Goal: Task Accomplishment & Management: Manage account settings

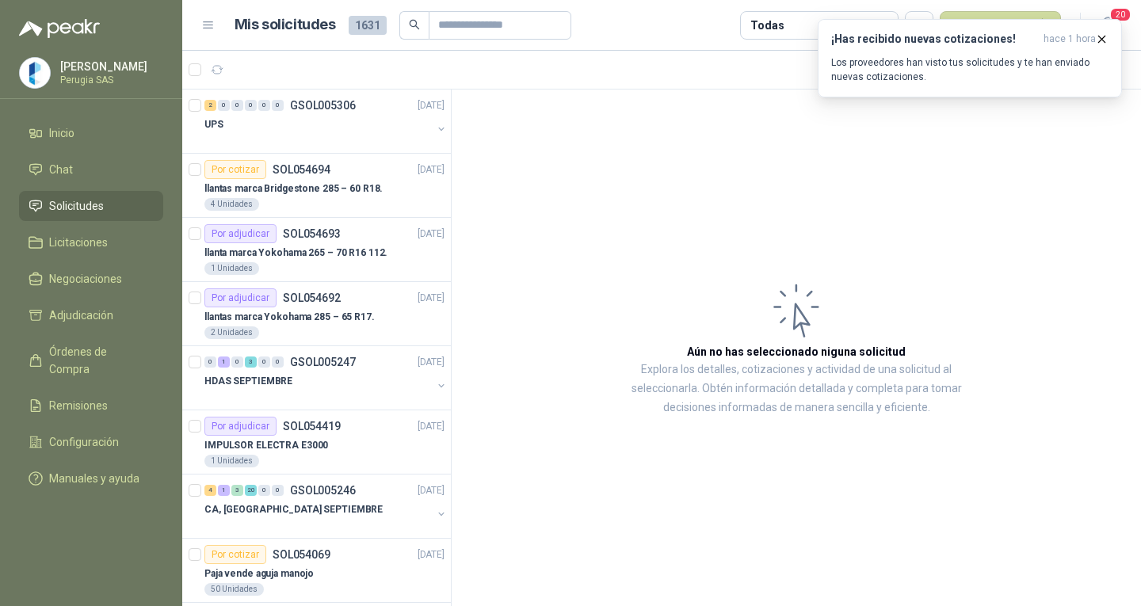
click at [94, 200] on link "Solicitudes" at bounding box center [91, 206] width 144 height 30
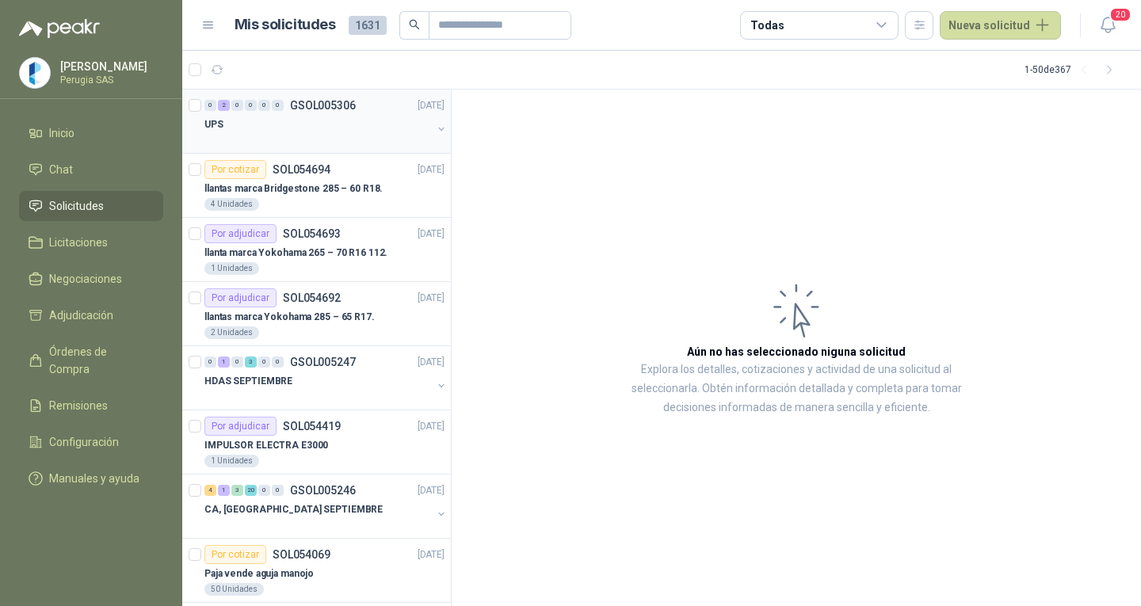
click at [395, 116] on div "UPS" at bounding box center [317, 124] width 227 height 19
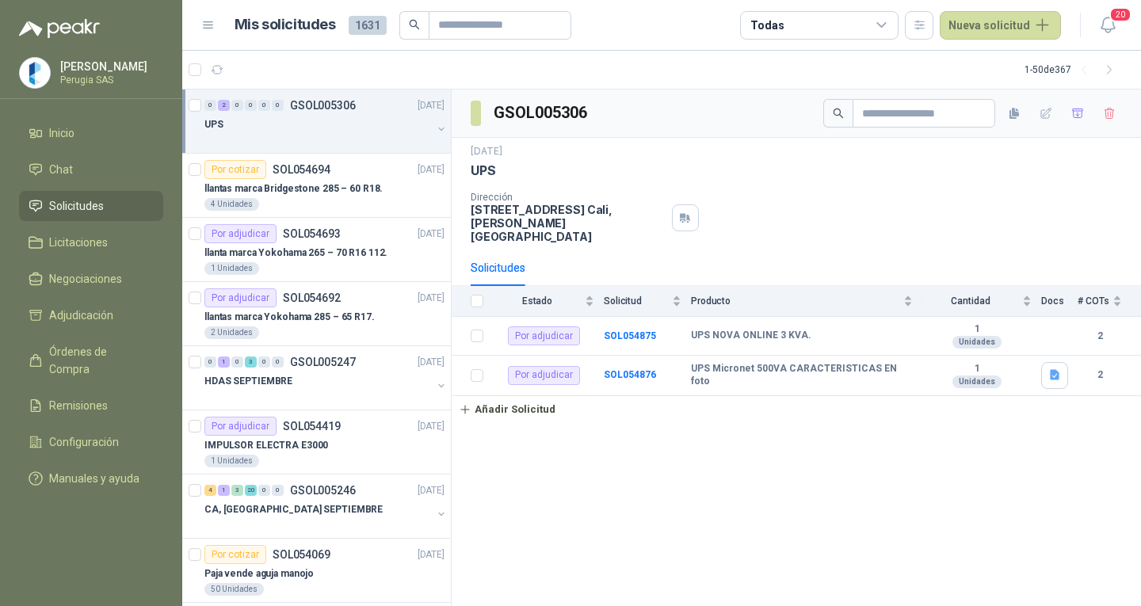
click at [395, 115] on div "UPS" at bounding box center [317, 124] width 227 height 19
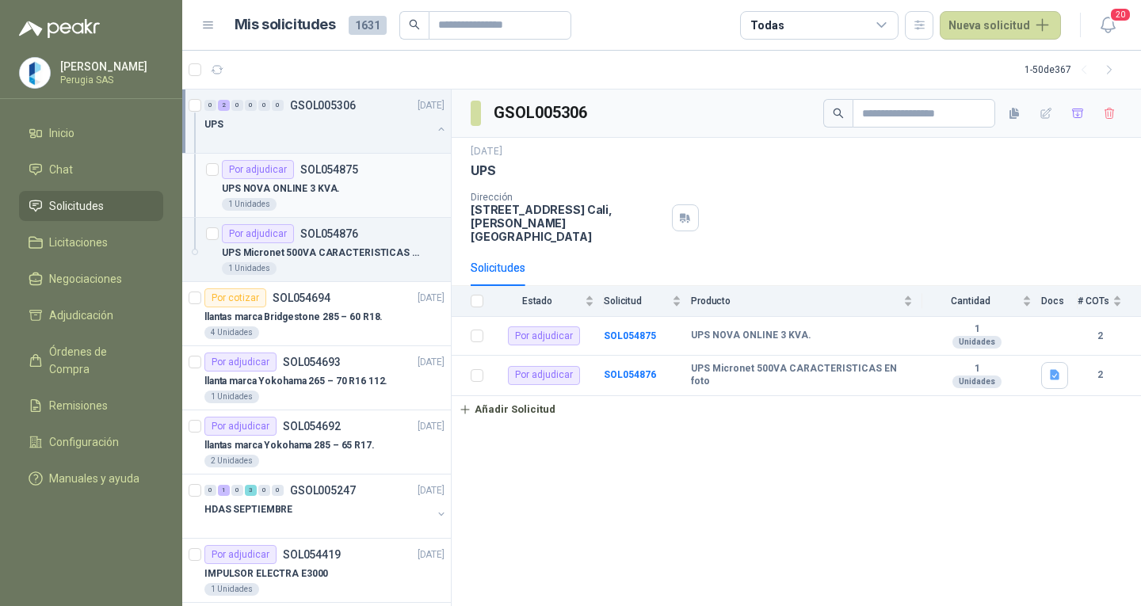
click at [337, 169] on p "SOL054875" at bounding box center [329, 169] width 58 height 11
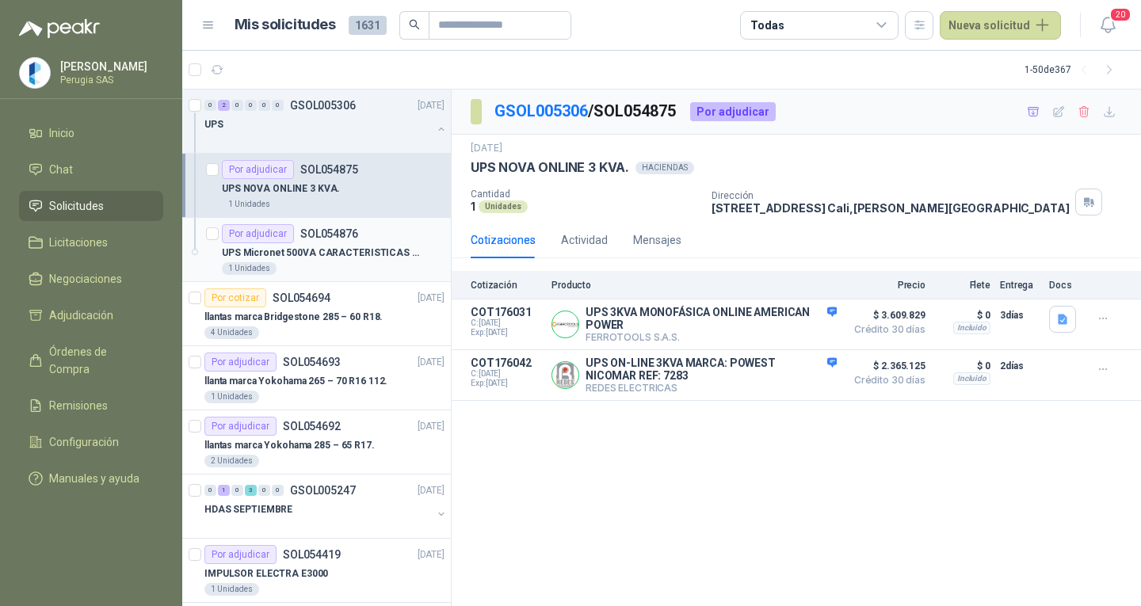
click at [267, 246] on p "UPS Micronet 500VA CARACTERISTICAS EN foto" at bounding box center [320, 253] width 197 height 15
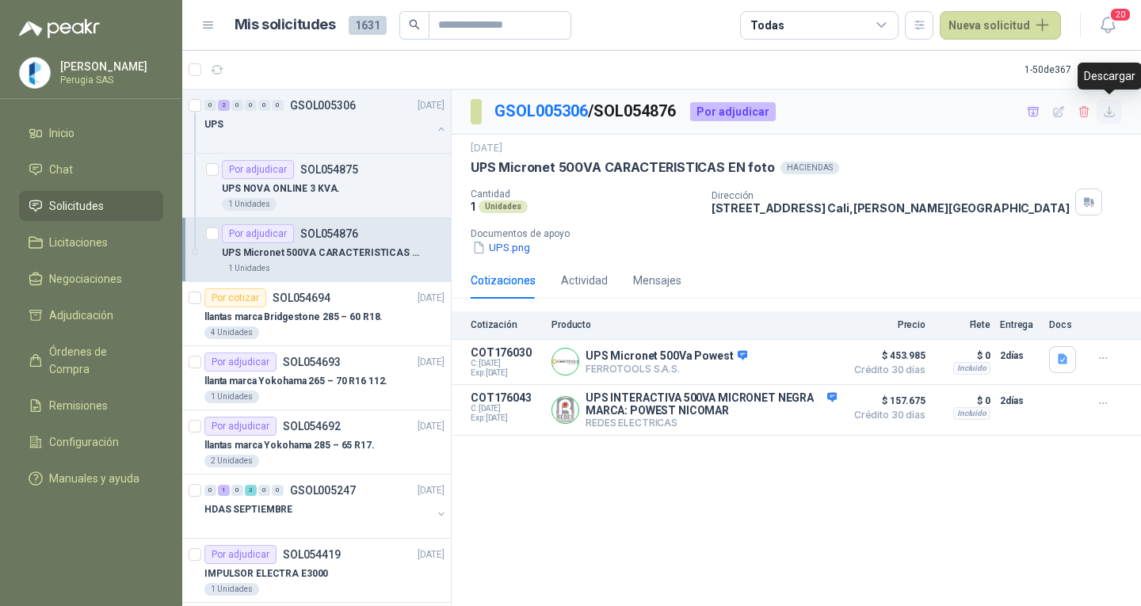
click at [1109, 116] on icon "button" at bounding box center [1109, 111] width 13 height 13
click at [301, 198] on div "1 Unidades" at bounding box center [333, 204] width 223 height 13
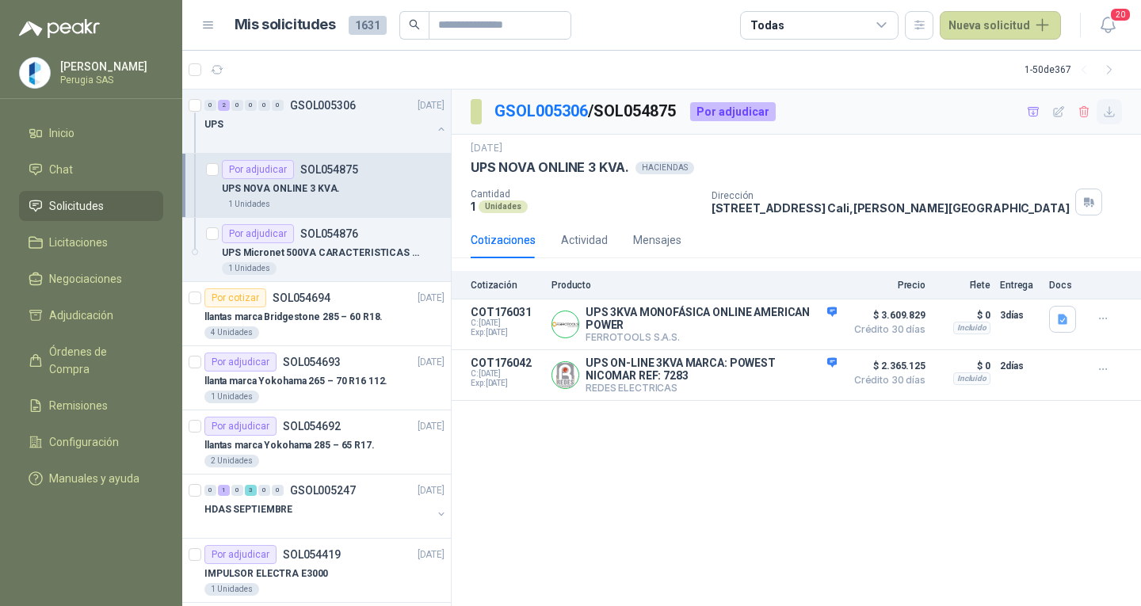
click at [1106, 108] on icon "button" at bounding box center [1109, 111] width 13 height 13
click at [78, 211] on span "Solicitudes" at bounding box center [76, 205] width 55 height 17
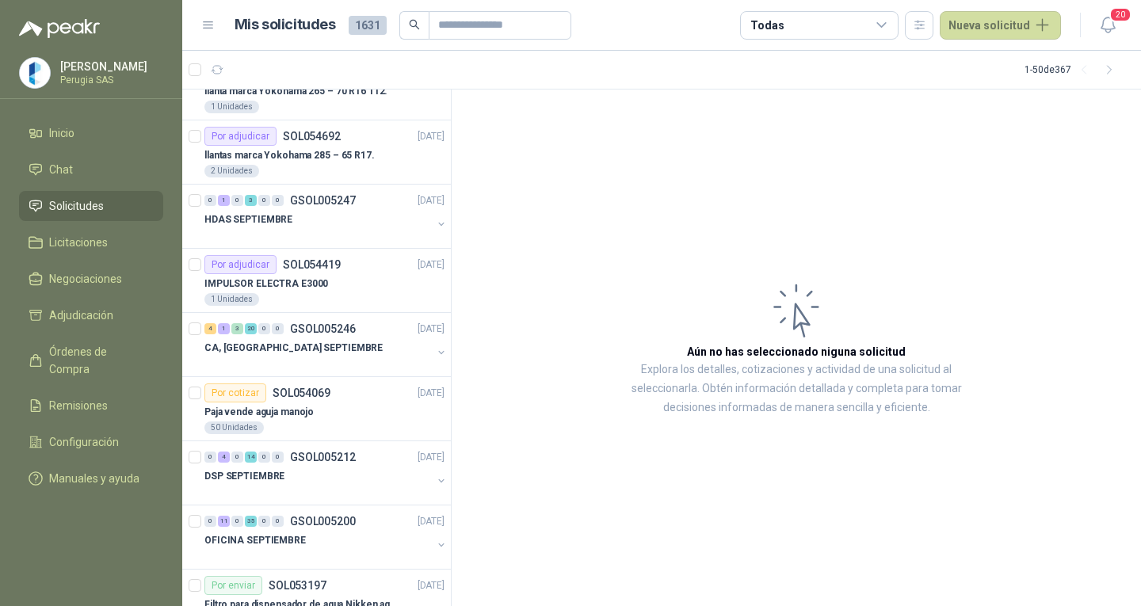
scroll to position [238, 0]
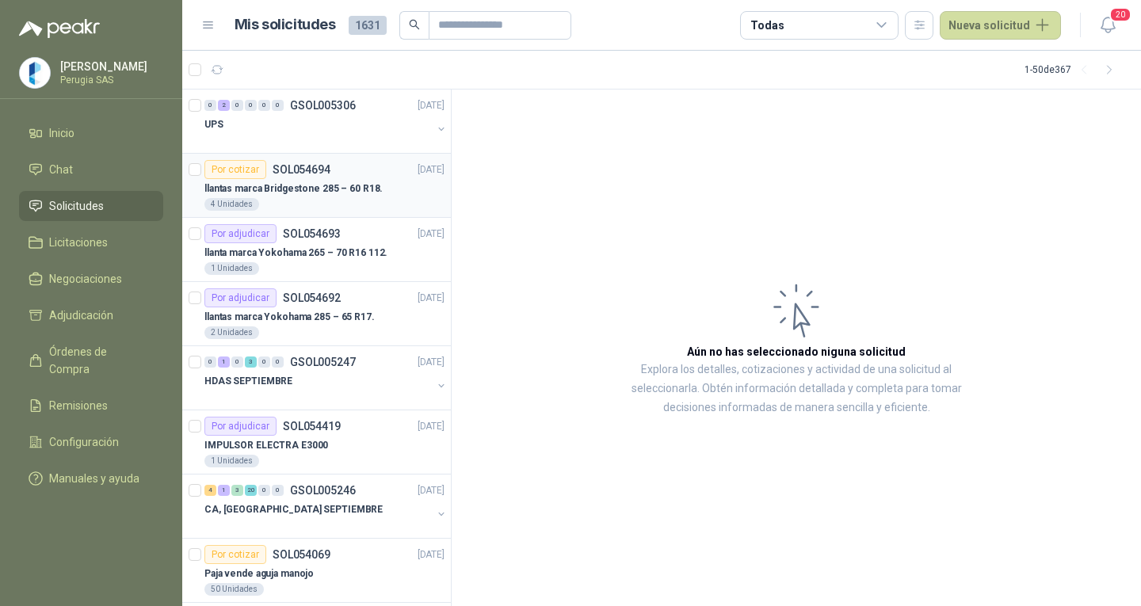
click at [317, 208] on div "4 Unidades" at bounding box center [324, 204] width 240 height 13
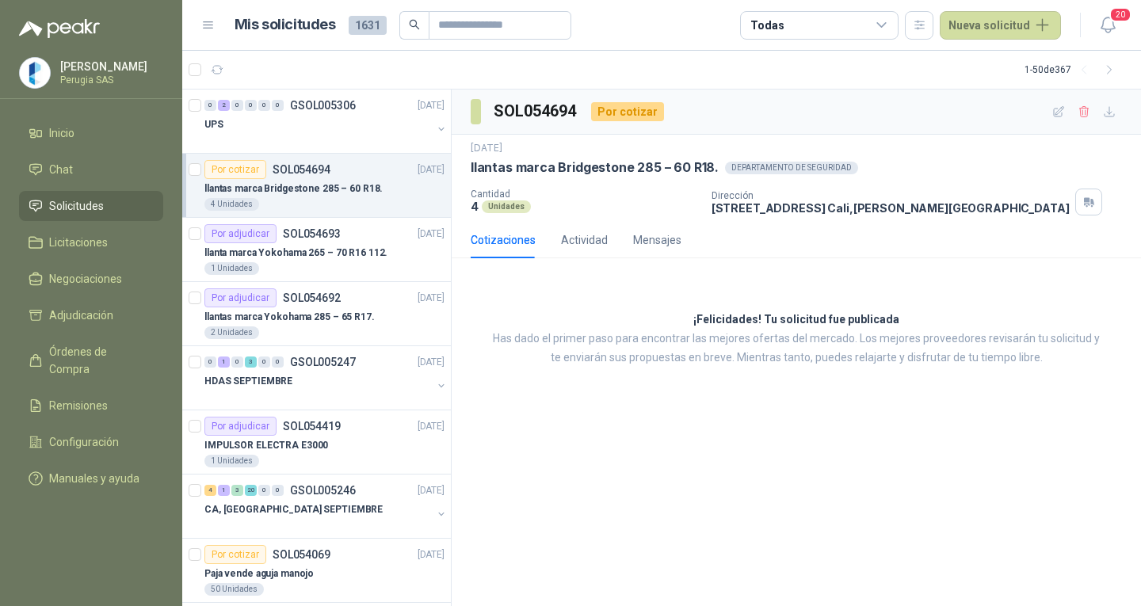
click at [297, 178] on div "Por cotizar SOL054694" at bounding box center [267, 169] width 126 height 19
click at [305, 170] on p "SOL054694" at bounding box center [302, 169] width 58 height 11
click at [305, 169] on p "SOL054694" at bounding box center [302, 169] width 58 height 11
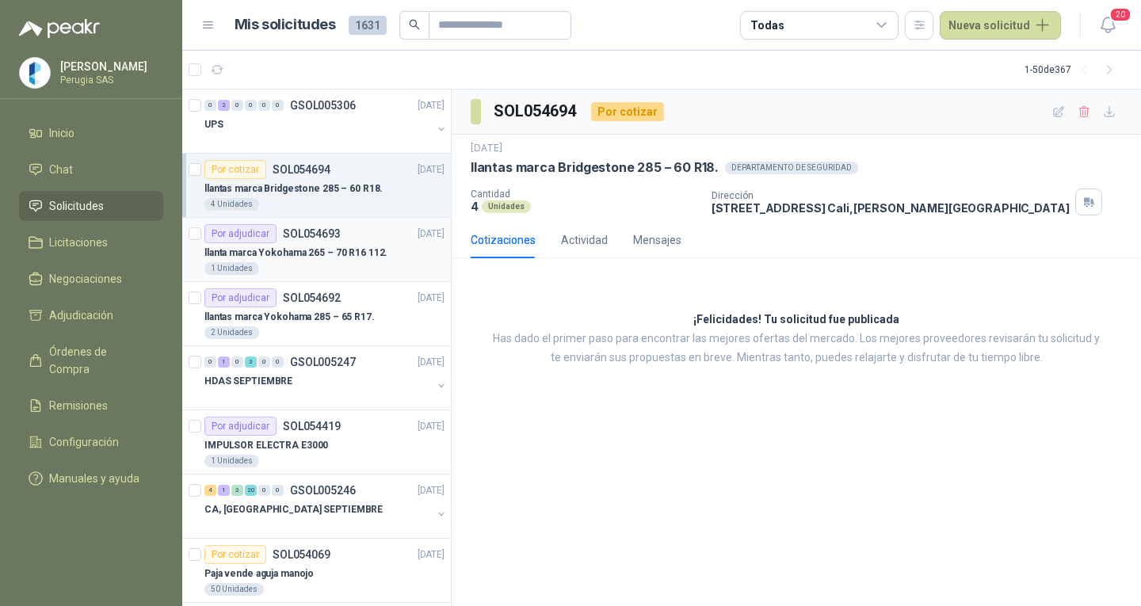
click at [328, 238] on p "SOL054693" at bounding box center [312, 233] width 58 height 11
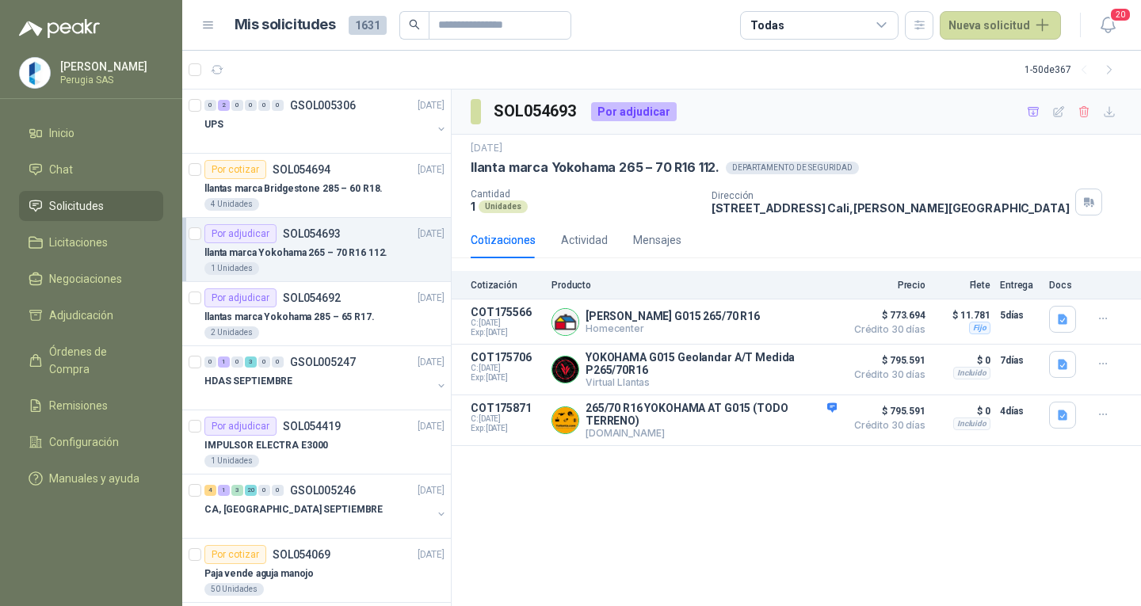
click at [688, 484] on div "SOL054693 Por adjudicar [DATE] llanta marca Yokohama 265 – 70 R16 112. DEPARTAM…" at bounding box center [796, 348] width 689 height 517
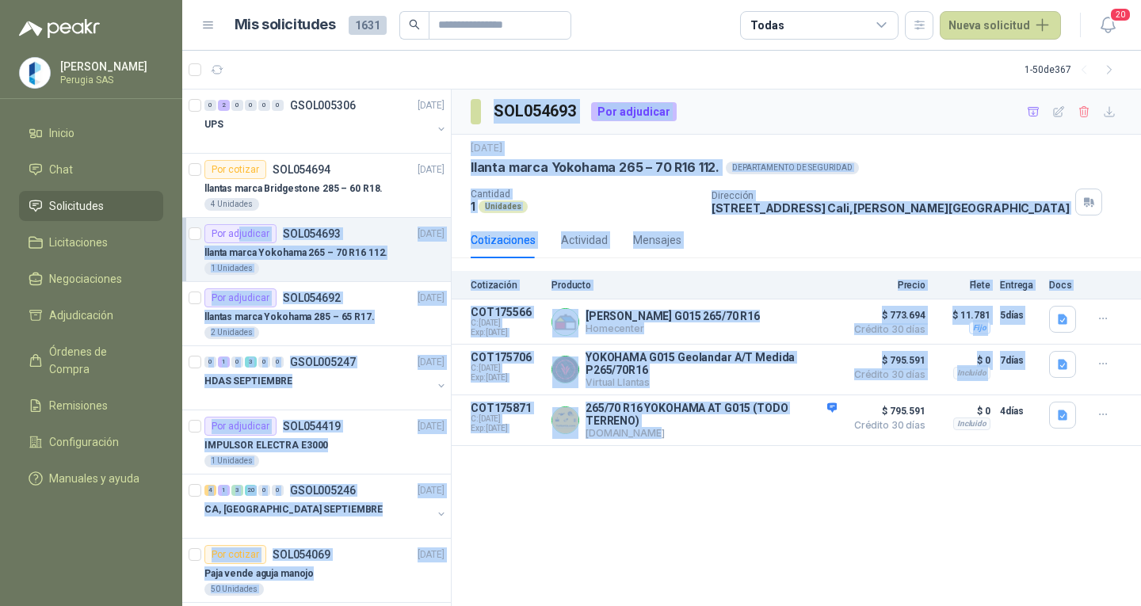
drag, startPoint x: 776, startPoint y: 526, endPoint x: 238, endPoint y: 235, distance: 611.5
click at [238, 235] on div "0 2 0 0 0 0 GSOL005306 [DATE] UPS Por cotizar SOL054694 [DATE] llantas marca Br…" at bounding box center [661, 348] width 959 height 518
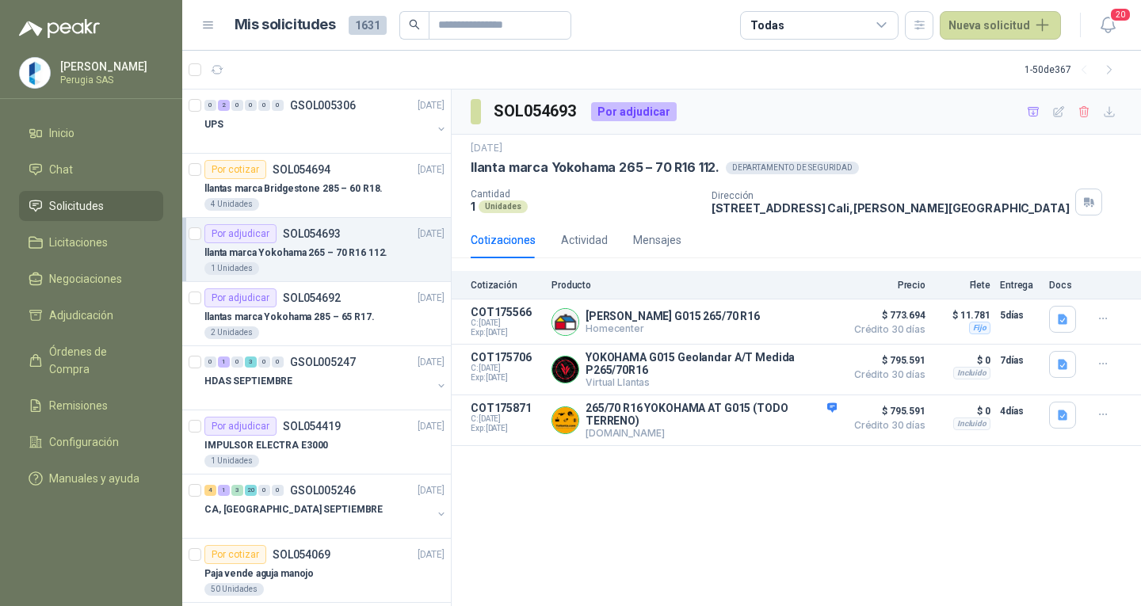
click at [856, 512] on div "SOL054693 Por adjudicar [DATE] llanta marca Yokohama 265 – 70 R16 112. DEPARTAM…" at bounding box center [796, 348] width 689 height 517
click at [847, 504] on div "SOL054693 Por adjudicar [DATE] llanta marca Yokohama 265 – 70 R16 112. DEPARTAM…" at bounding box center [796, 348] width 689 height 517
click at [49, 195] on link "Solicitudes" at bounding box center [91, 206] width 144 height 30
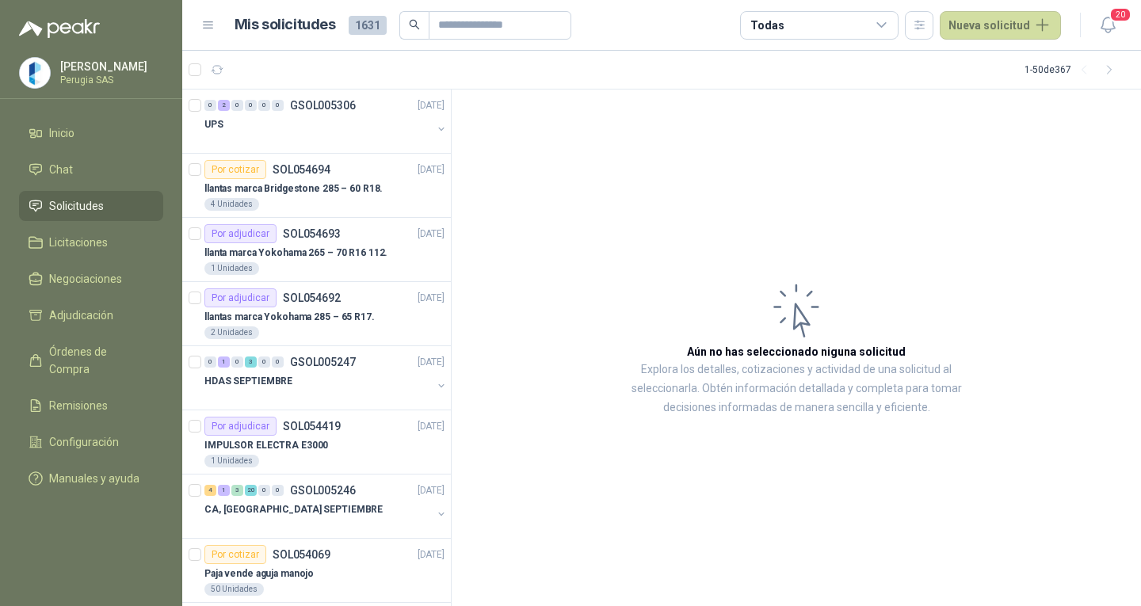
click at [51, 215] on span "Solicitudes" at bounding box center [76, 205] width 55 height 17
click at [64, 175] on span "Chat" at bounding box center [61, 169] width 24 height 17
click at [59, 133] on span "Inicio" at bounding box center [61, 132] width 25 height 17
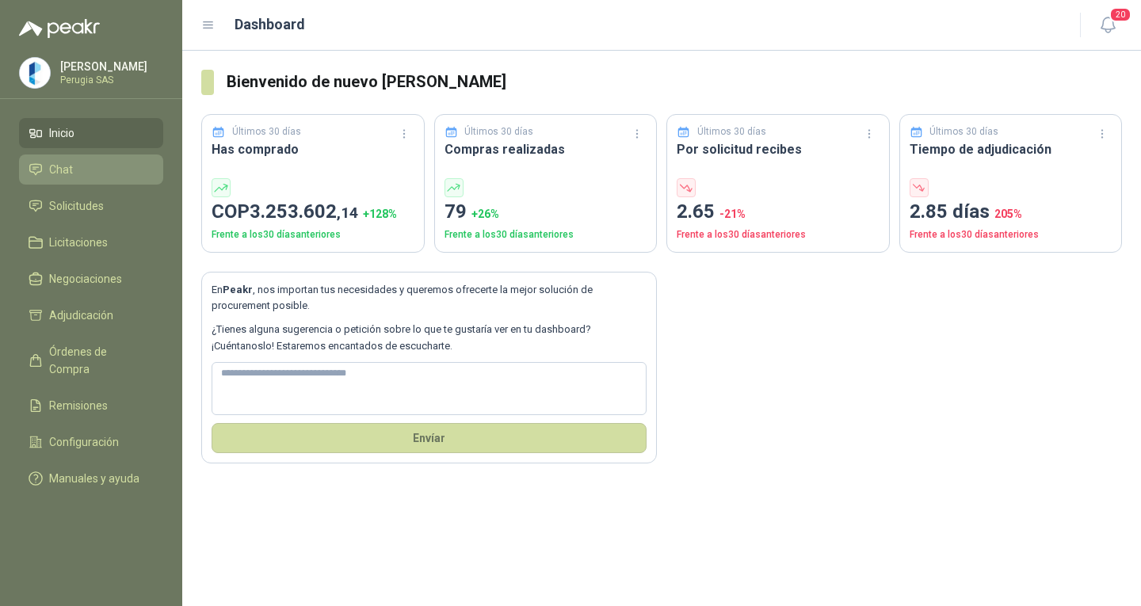
click at [58, 165] on span "Chat" at bounding box center [61, 169] width 24 height 17
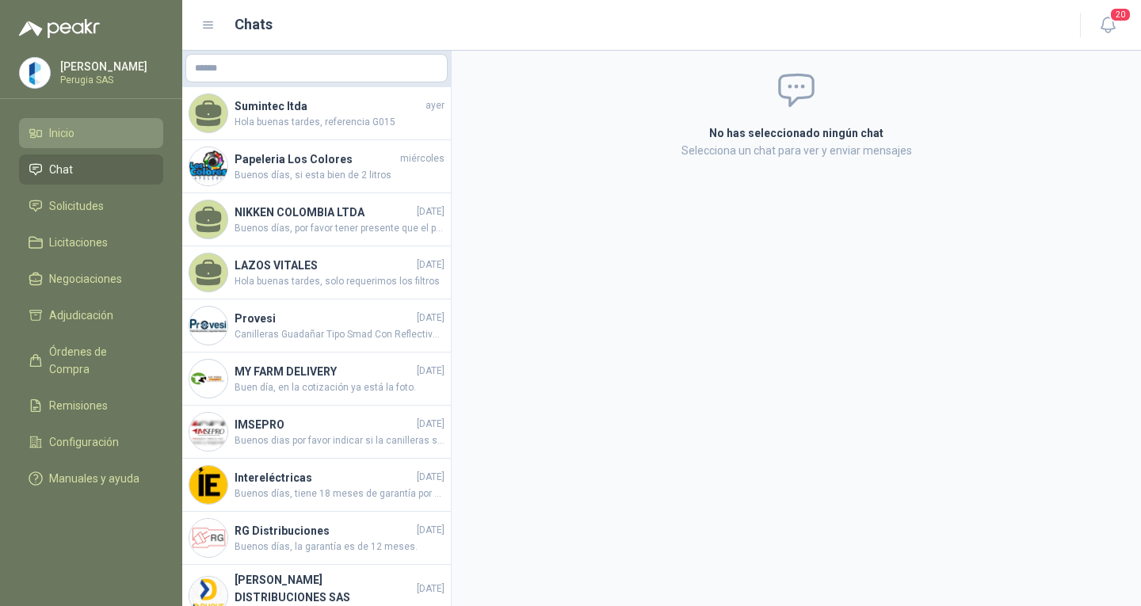
click at [50, 141] on span "Inicio" at bounding box center [61, 132] width 25 height 17
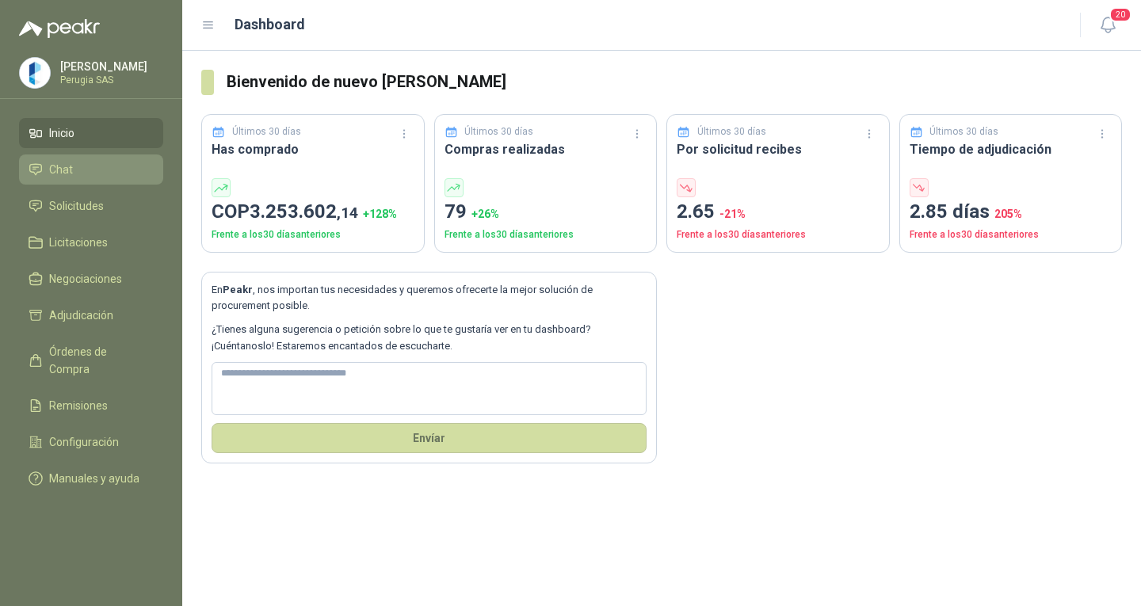
click at [55, 185] on link "Chat" at bounding box center [91, 169] width 144 height 30
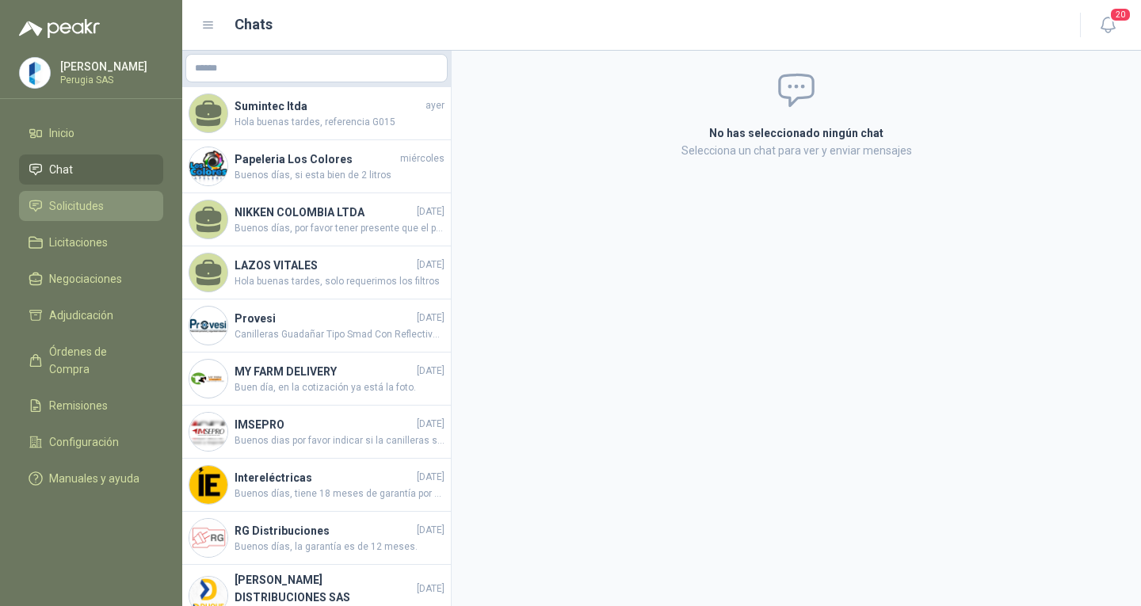
click at [49, 213] on span "Solicitudes" at bounding box center [76, 205] width 55 height 17
